Goal: Task Accomplishment & Management: Use online tool/utility

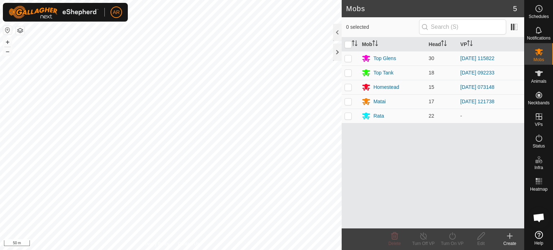
click at [224, 250] on html "AR Schedules Notifications Mobs Animals Neckbands VPs Status Infra Heatmap Help…" at bounding box center [276, 125] width 553 height 250
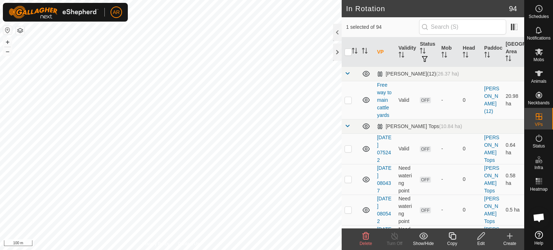
click at [173, 250] on html "AR Schedules Notifications Mobs Animals Neckbands VPs Status Infra Heatmap Help…" at bounding box center [276, 125] width 553 height 250
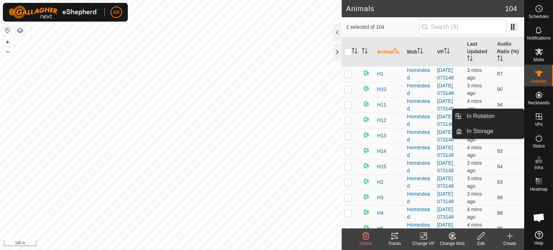
click at [540, 113] on icon at bounding box center [539, 116] width 6 height 6
click at [494, 118] on link "In Rotation" at bounding box center [493, 116] width 62 height 14
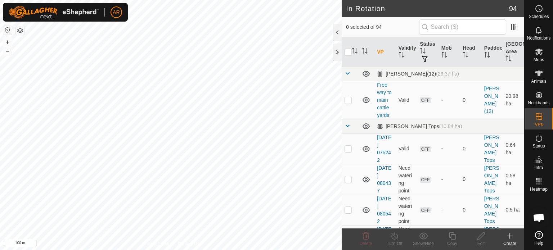
click at [510, 239] on icon at bounding box center [510, 236] width 0 height 5
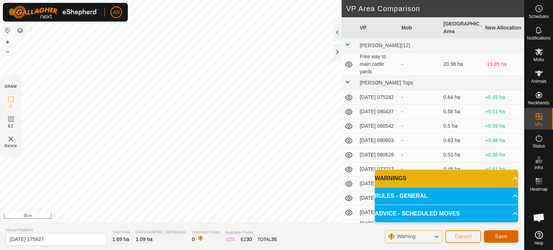
click at [499, 236] on span "Save" at bounding box center [501, 237] width 12 height 6
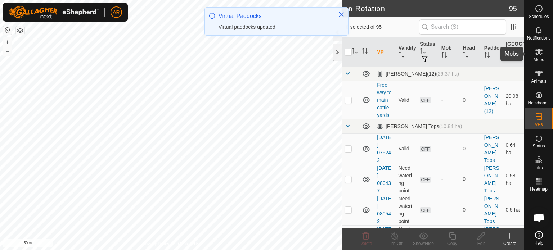
click at [539, 54] on icon at bounding box center [539, 52] width 9 height 9
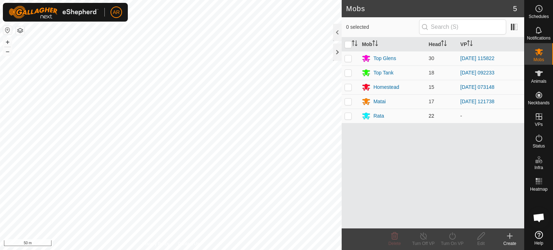
click at [349, 118] on p-checkbox at bounding box center [348, 116] width 7 height 6
checkbox input "true"
click at [451, 234] on icon at bounding box center [452, 236] width 6 height 7
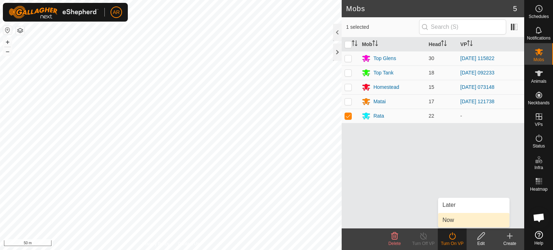
click at [450, 221] on link "Now" at bounding box center [473, 220] width 71 height 14
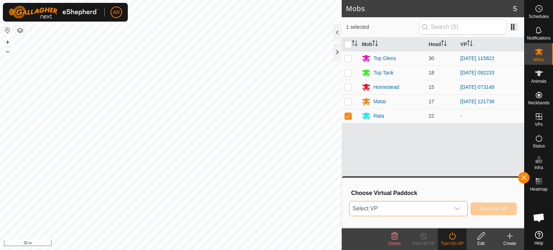
click at [408, 209] on span "Select VP" at bounding box center [400, 209] width 100 height 14
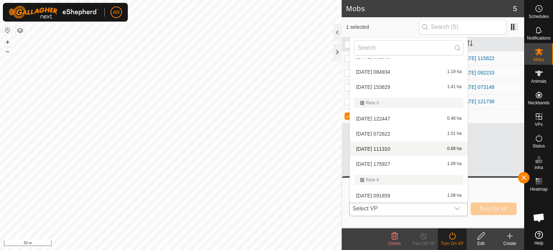
scroll to position [1574, 0]
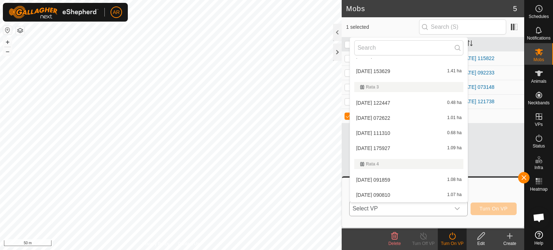
click at [386, 149] on li "[DATE] 175927 1.09 ha" at bounding box center [409, 148] width 118 height 14
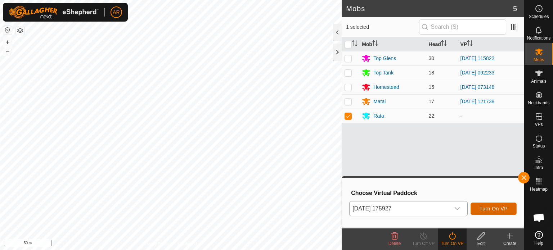
click at [489, 209] on span "Turn On VP" at bounding box center [494, 209] width 28 height 6
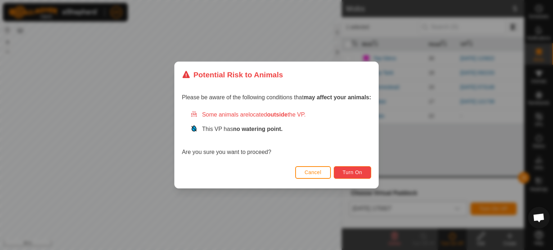
click at [362, 175] on span "Turn On" at bounding box center [352, 173] width 19 height 6
